Goal: Entertainment & Leisure: Consume media (video, audio)

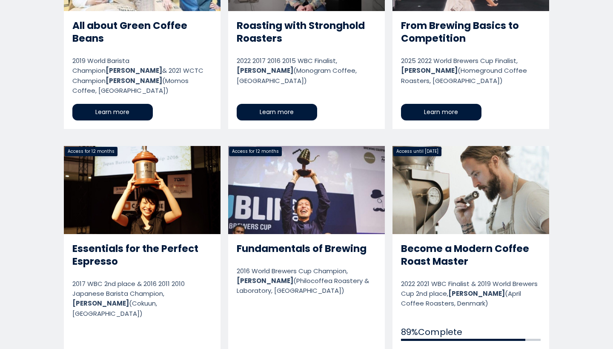
scroll to position [548, 0]
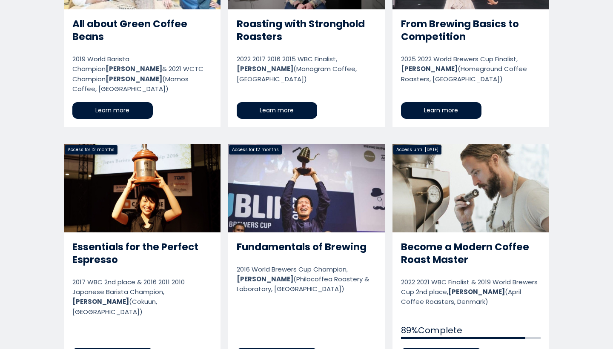
click at [425, 265] on link "Become a Modern Coffee Roast Master" at bounding box center [471, 258] width 157 height 228
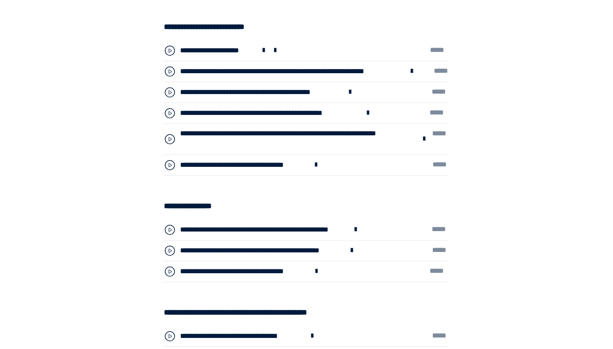
scroll to position [2791, 0]
click at [250, 72] on div "**********" at bounding box center [292, 71] width 224 height 11
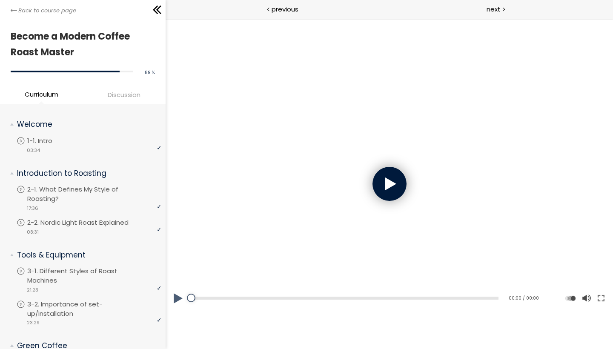
click at [365, 184] on div at bounding box center [389, 184] width 448 height 252
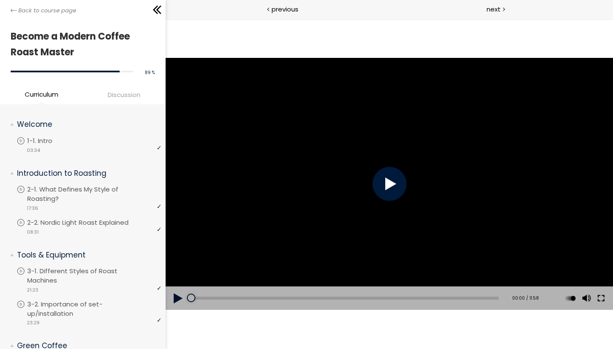
click at [600, 293] on button at bounding box center [600, 299] width 15 height 24
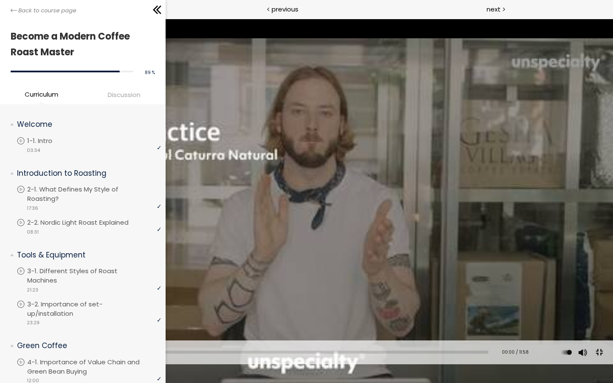
click at [465, 221] on div at bounding box center [306, 191] width 613 height 345
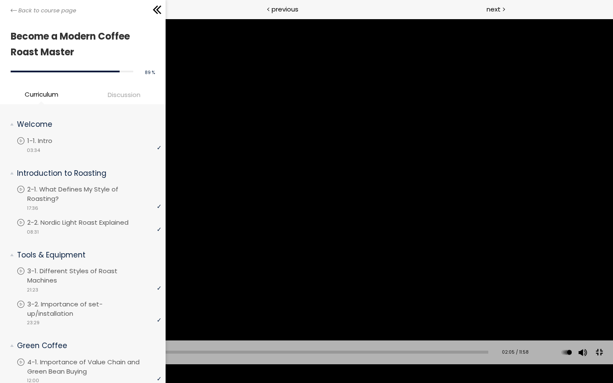
click at [405, 211] on div at bounding box center [306, 191] width 613 height 345
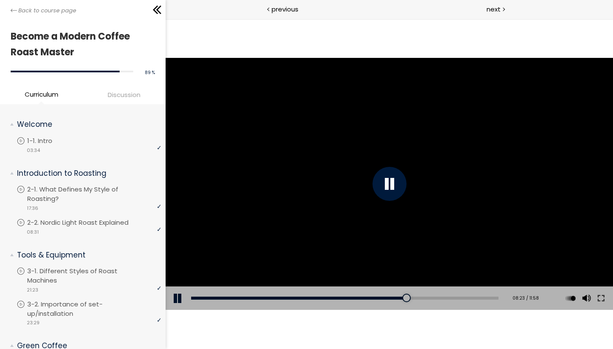
click at [388, 159] on div at bounding box center [389, 184] width 448 height 252
